Goal: Task Accomplishment & Management: Complete application form

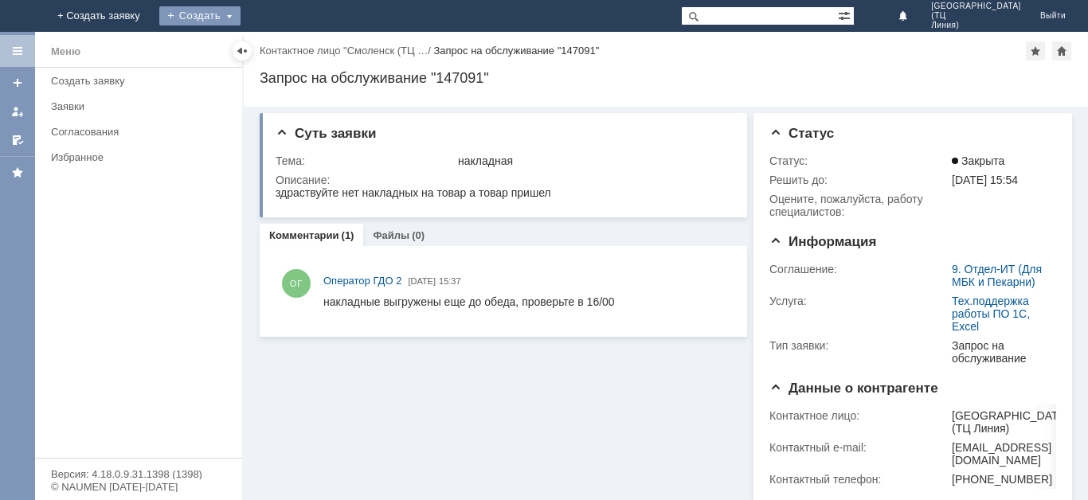
click at [253, 14] on div "Создать" at bounding box center [212, 15] width 81 height 19
click at [253, 18] on div "Создать" at bounding box center [212, 15] width 81 height 19
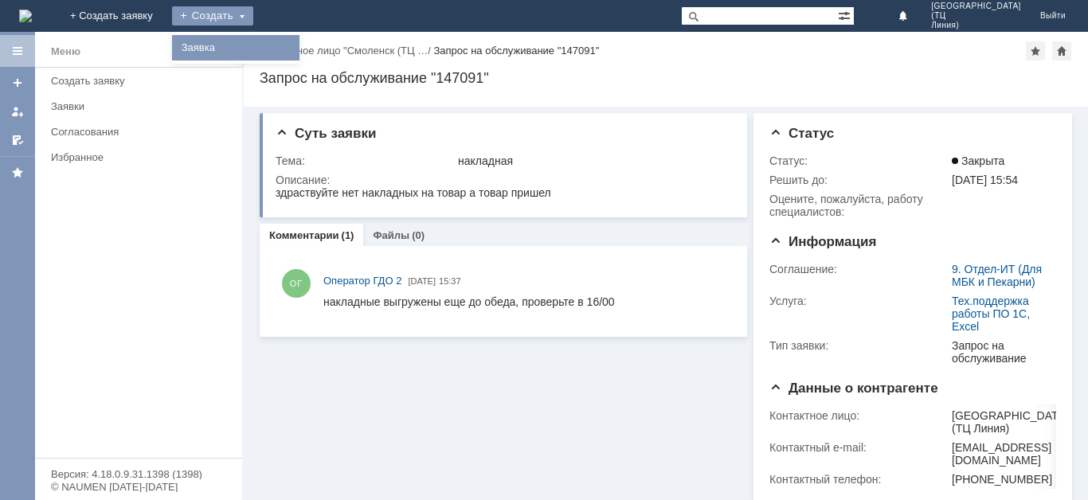
click at [296, 49] on link "Заявка" at bounding box center [235, 47] width 121 height 19
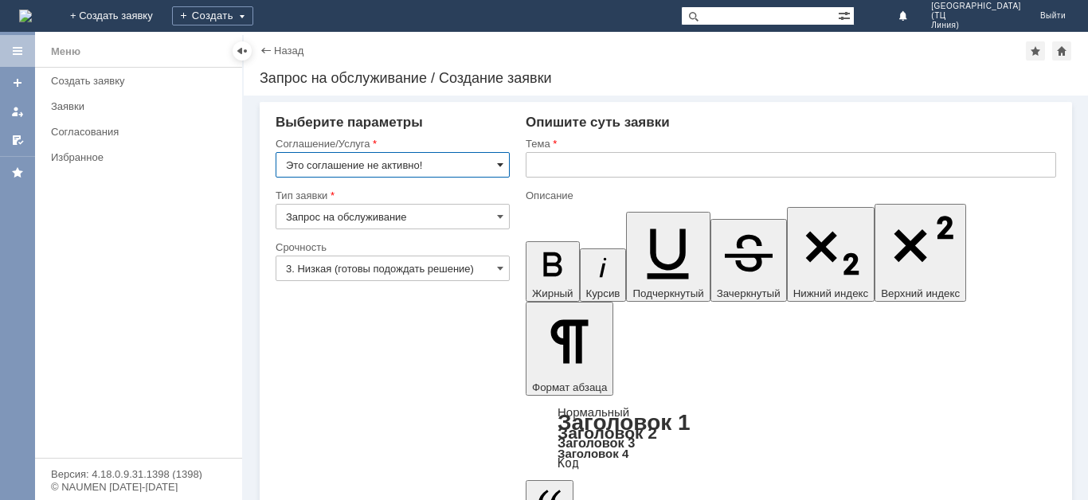
click at [502, 163] on span at bounding box center [500, 164] width 6 height 13
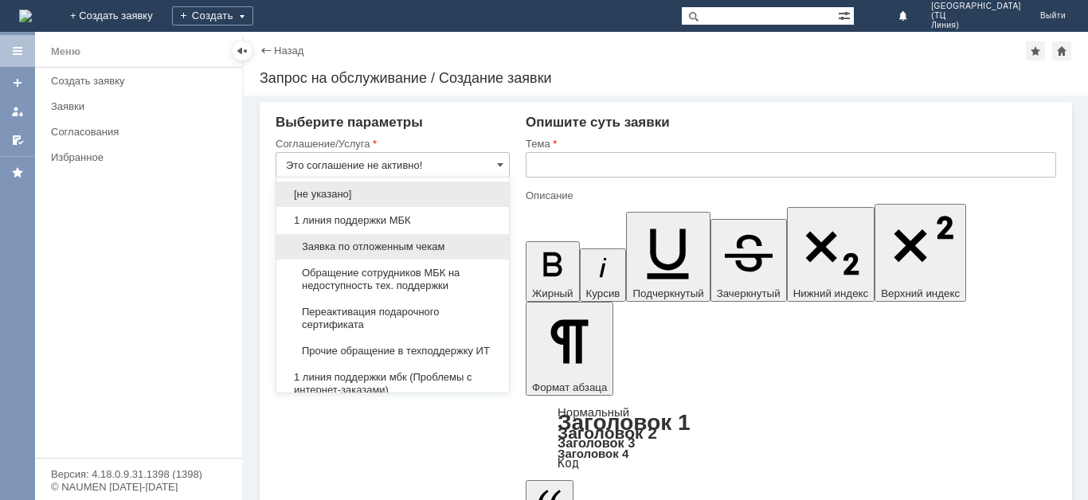
click at [378, 247] on span "Заявка по отложенным чекам" at bounding box center [392, 246] width 213 height 13
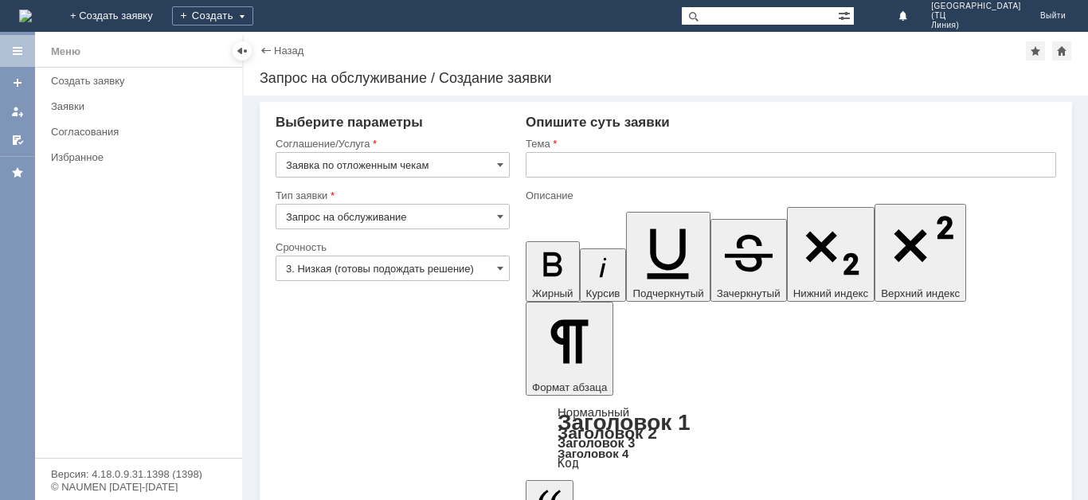
type input "Заявка по отложенным чекам"
click at [500, 268] on span at bounding box center [500, 268] width 6 height 13
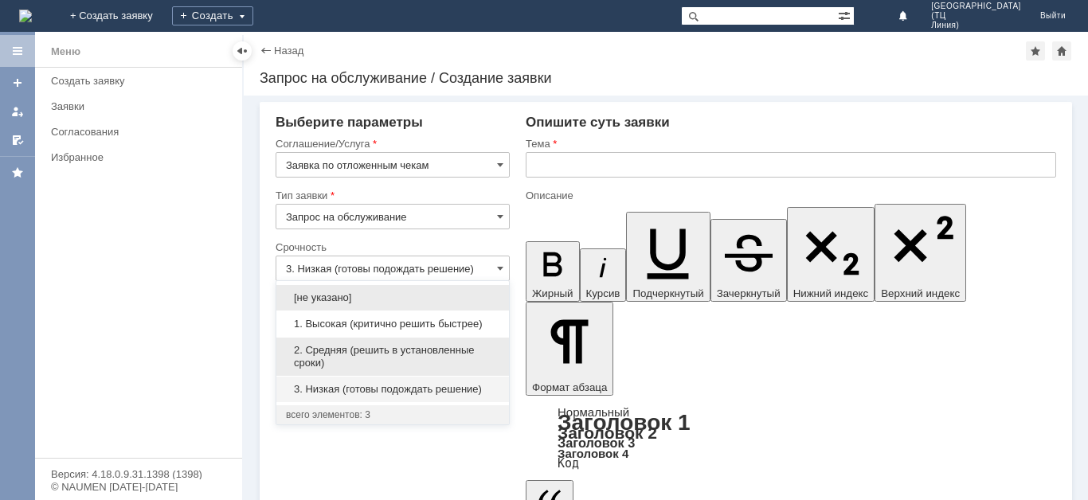
click at [381, 345] on span "2. Средняя (решить в установленные сроки)" at bounding box center [392, 356] width 213 height 25
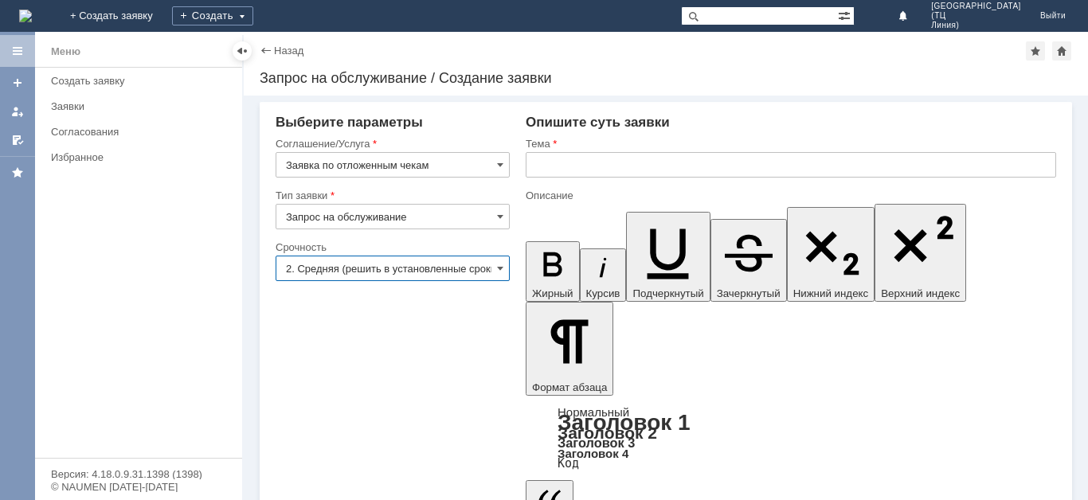
type input "2. Средняя (решить в установленные сроки)"
click at [541, 158] on input "text" at bounding box center [790, 164] width 530 height 25
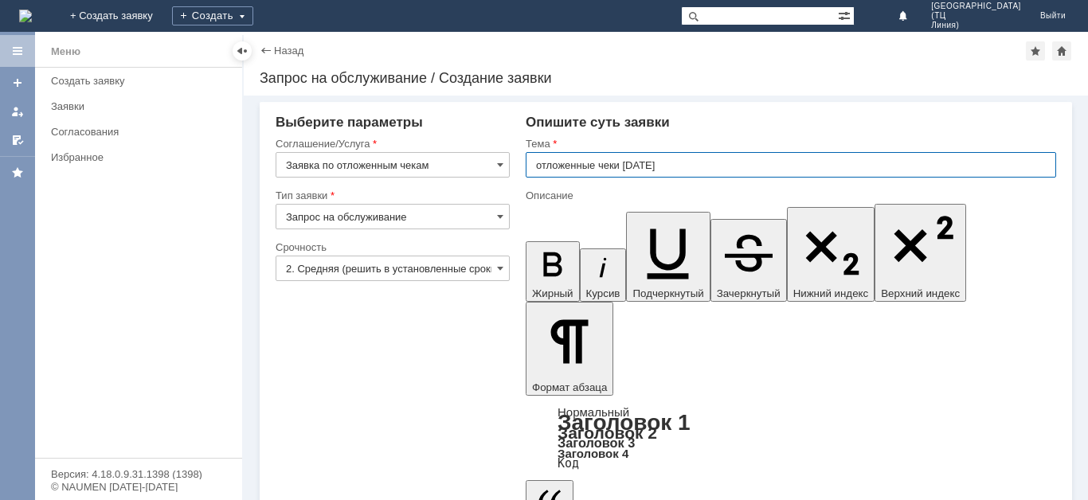
type input "отложенные чеки [DATE]"
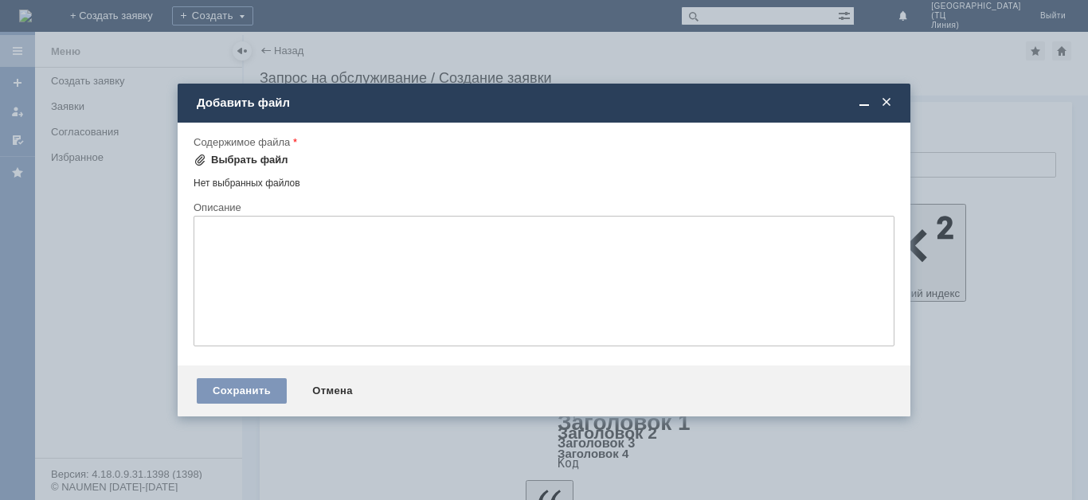
click at [238, 161] on div "Выбрать файл" at bounding box center [249, 160] width 77 height 13
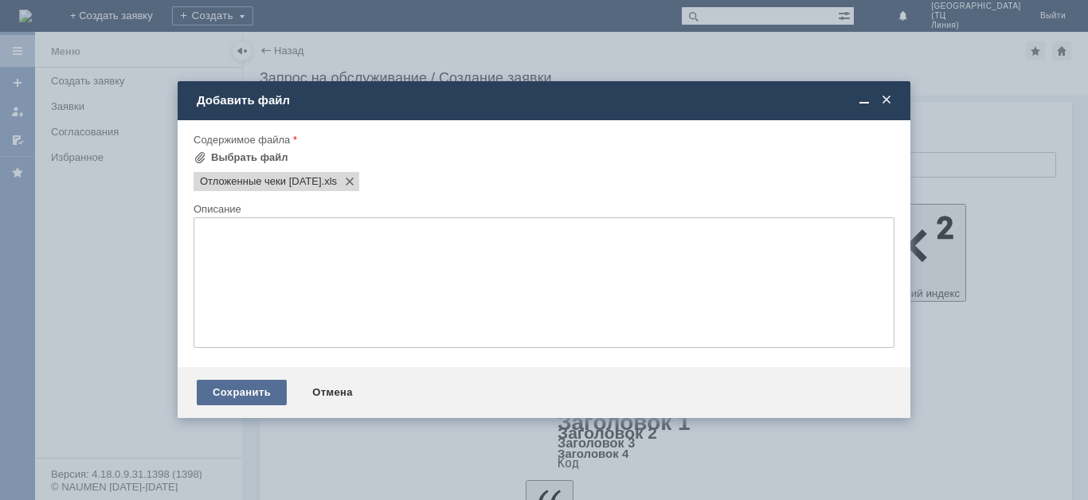
click at [240, 389] on div "Сохранить" at bounding box center [242, 392] width 90 height 25
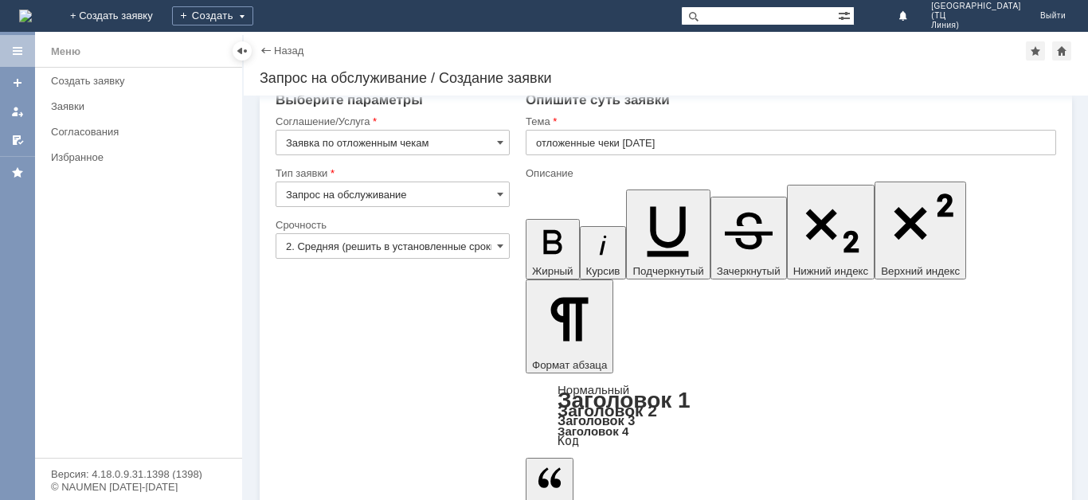
scroll to position [25, 0]
